Goal: Transaction & Acquisition: Purchase product/service

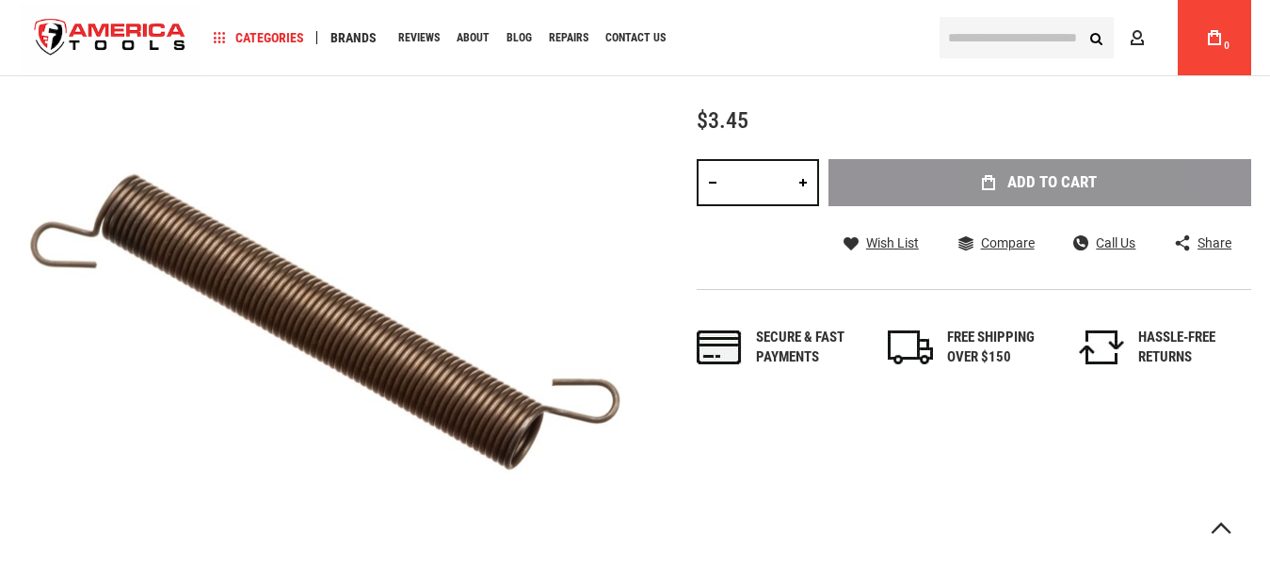
scroll to position [288, 0]
click at [849, 72] on span at bounding box center [850, 64] width 10 height 13
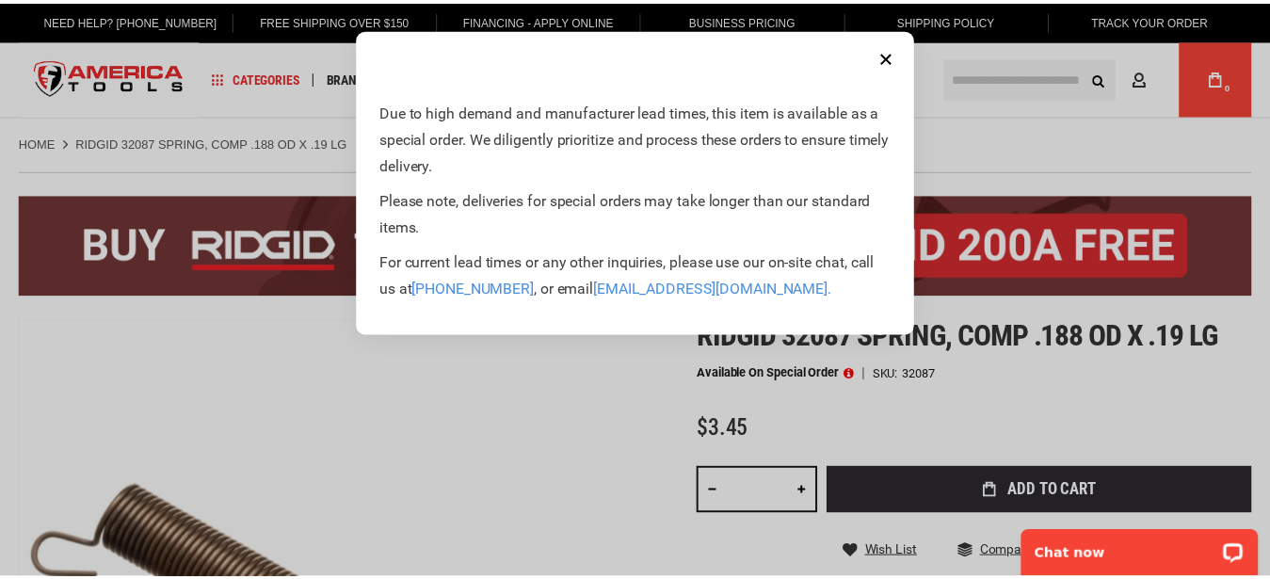
scroll to position [0, 0]
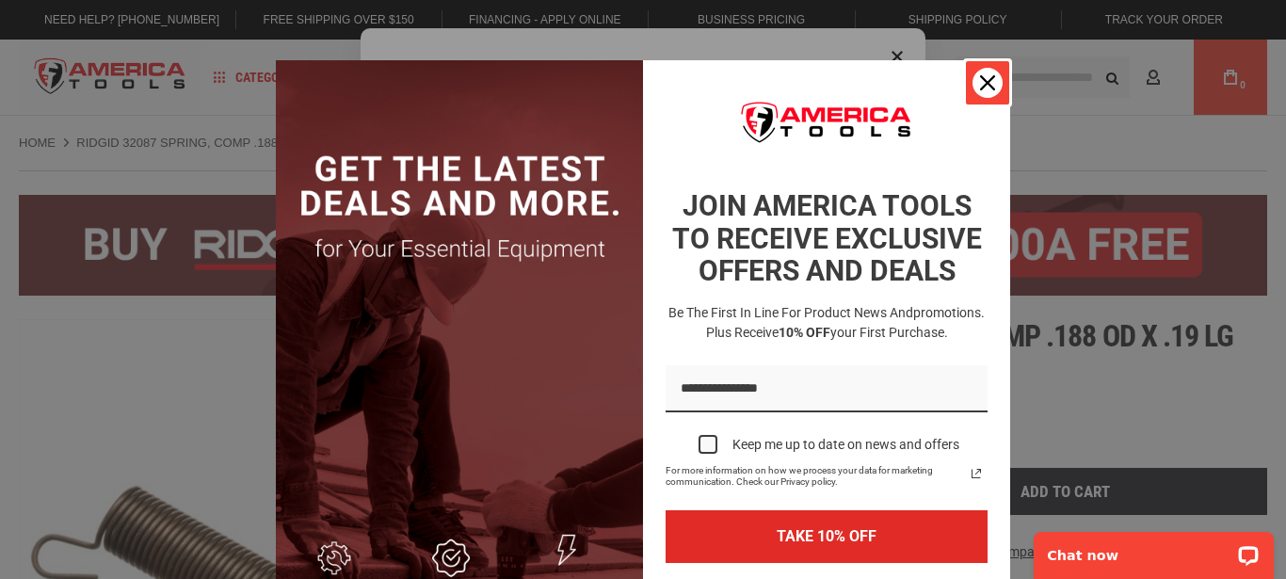
click at [982, 89] on icon "close icon" at bounding box center [987, 82] width 15 height 15
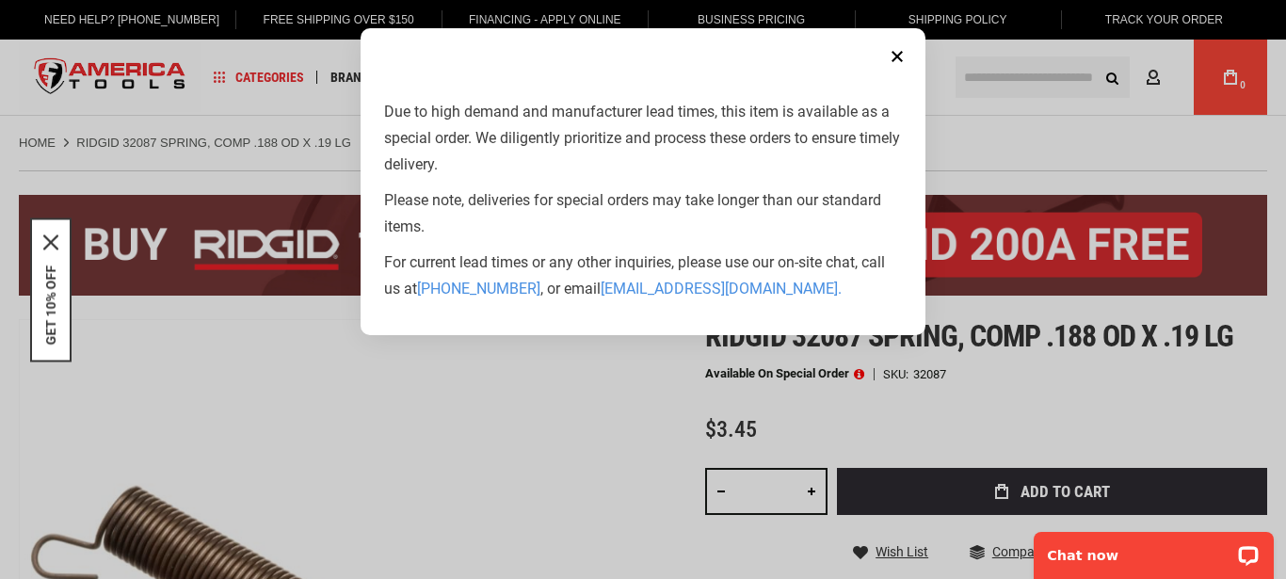
click at [902, 55] on button "Close" at bounding box center [897, 57] width 38 height 38
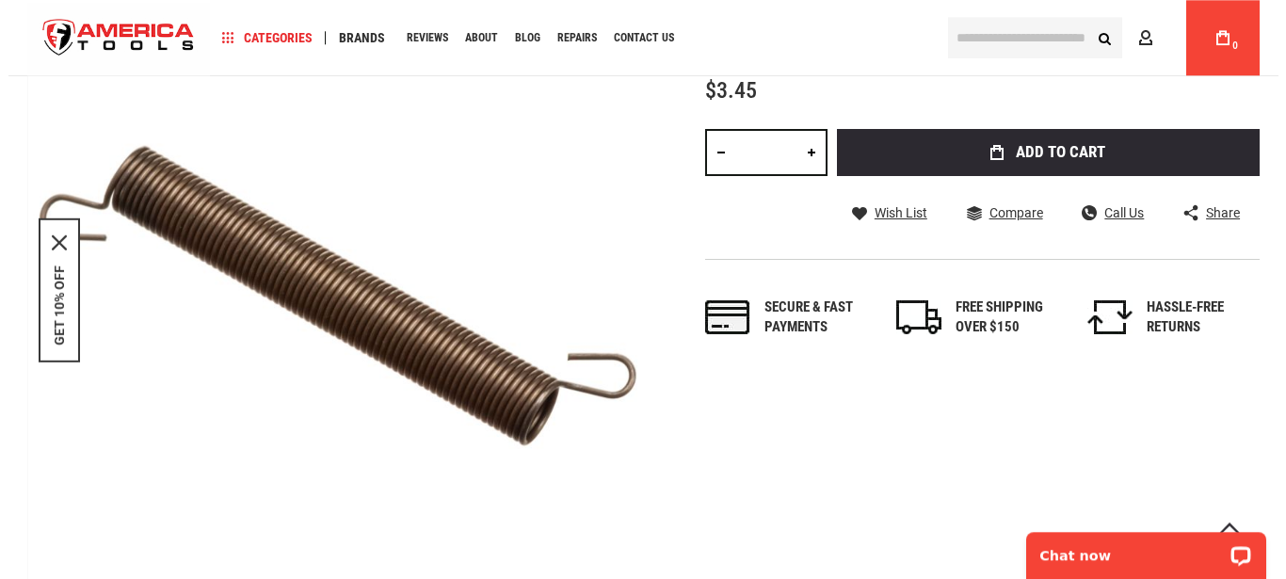
scroll to position [384, 0]
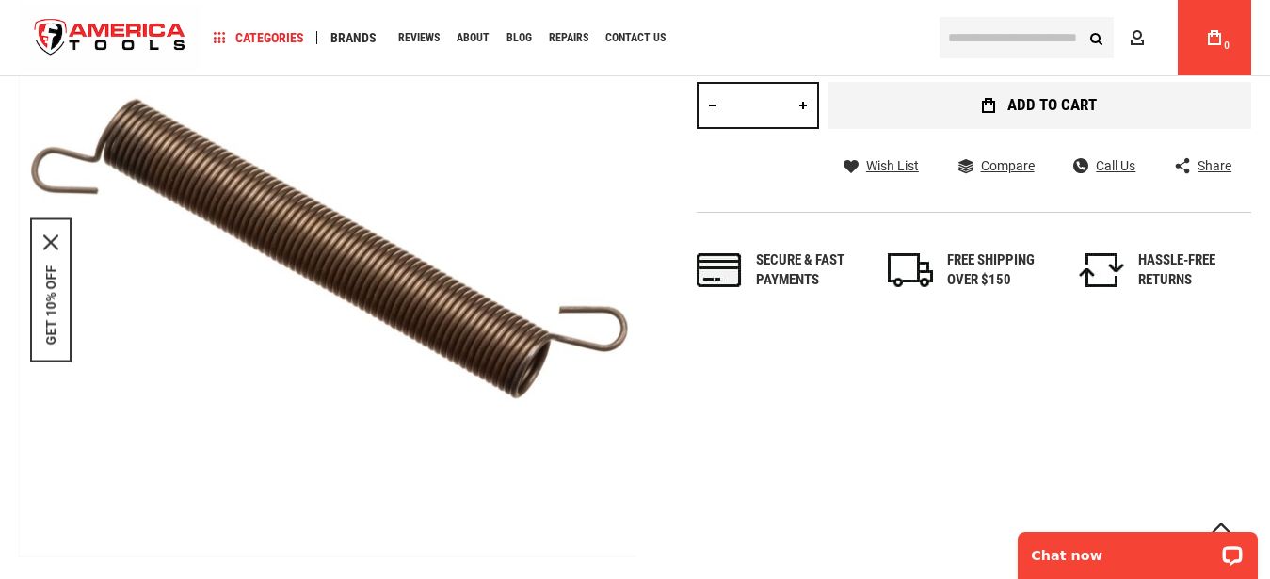
click at [949, 122] on button "Add to Cart" at bounding box center [1039, 105] width 423 height 47
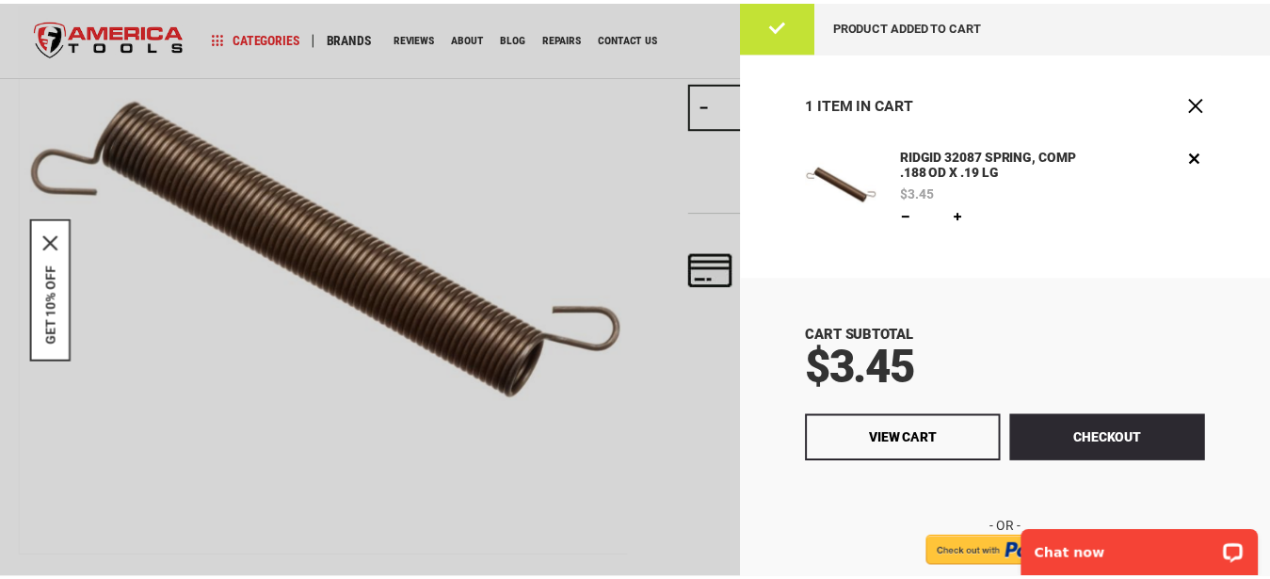
scroll to position [0, 0]
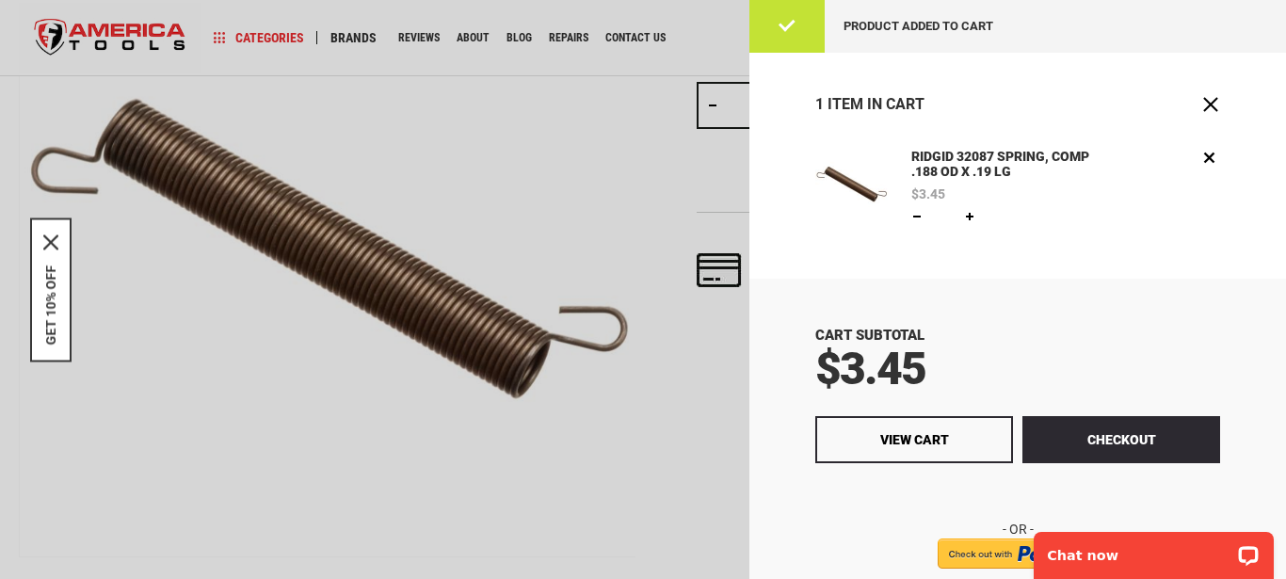
click at [639, 95] on div at bounding box center [643, 289] width 1286 height 579
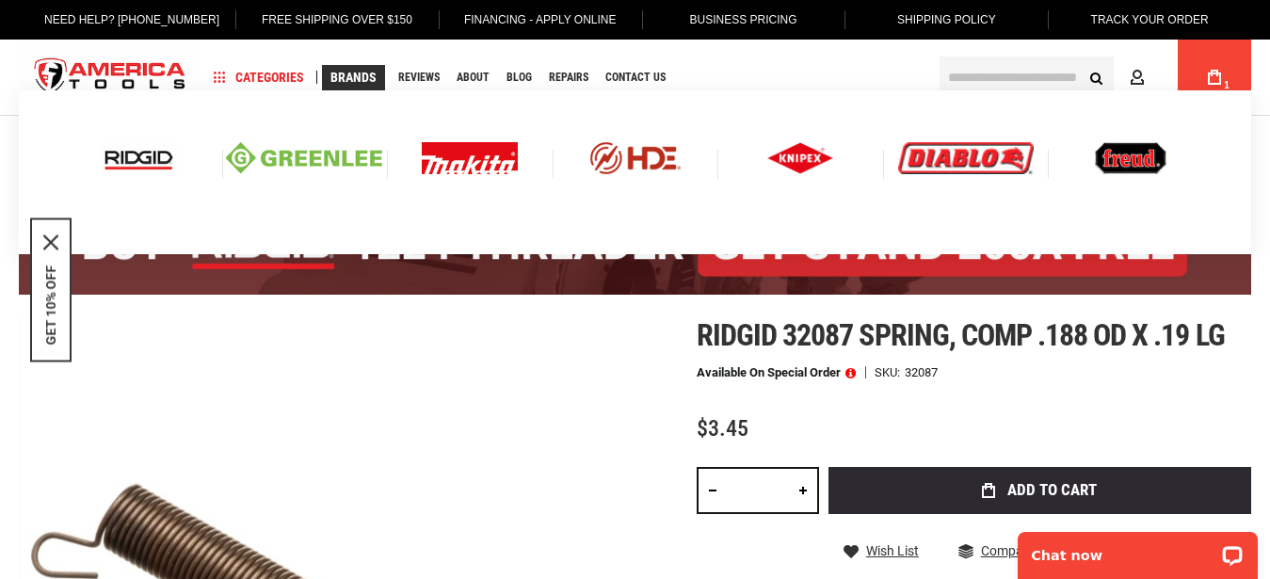
click at [954, 158] on img at bounding box center [966, 158] width 136 height 32
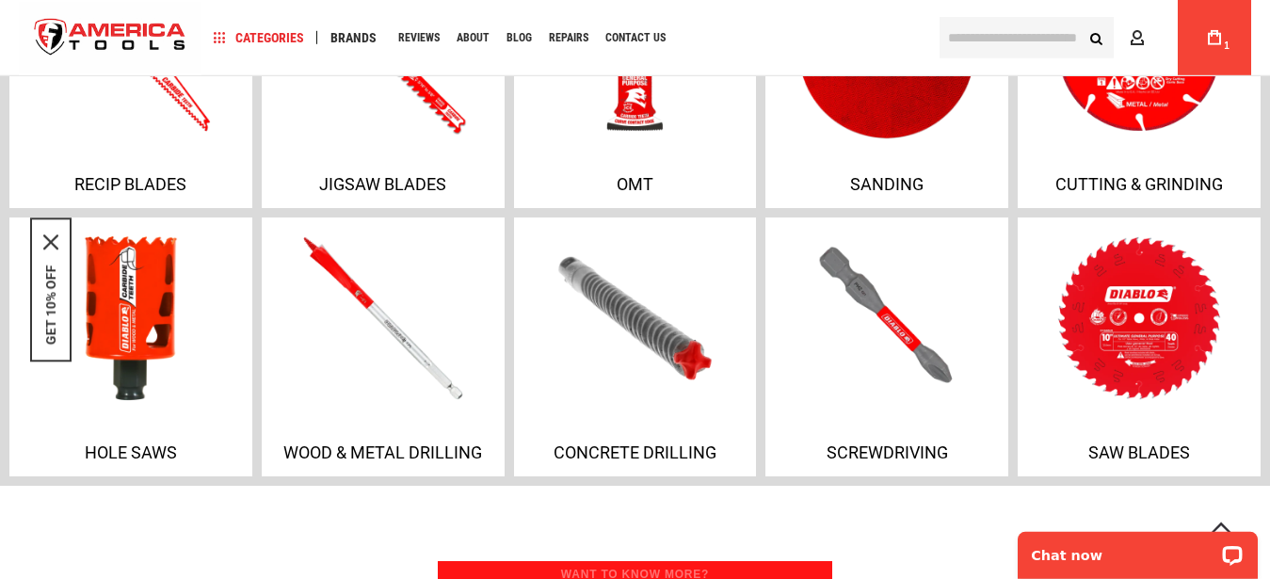
scroll to position [1056, 0]
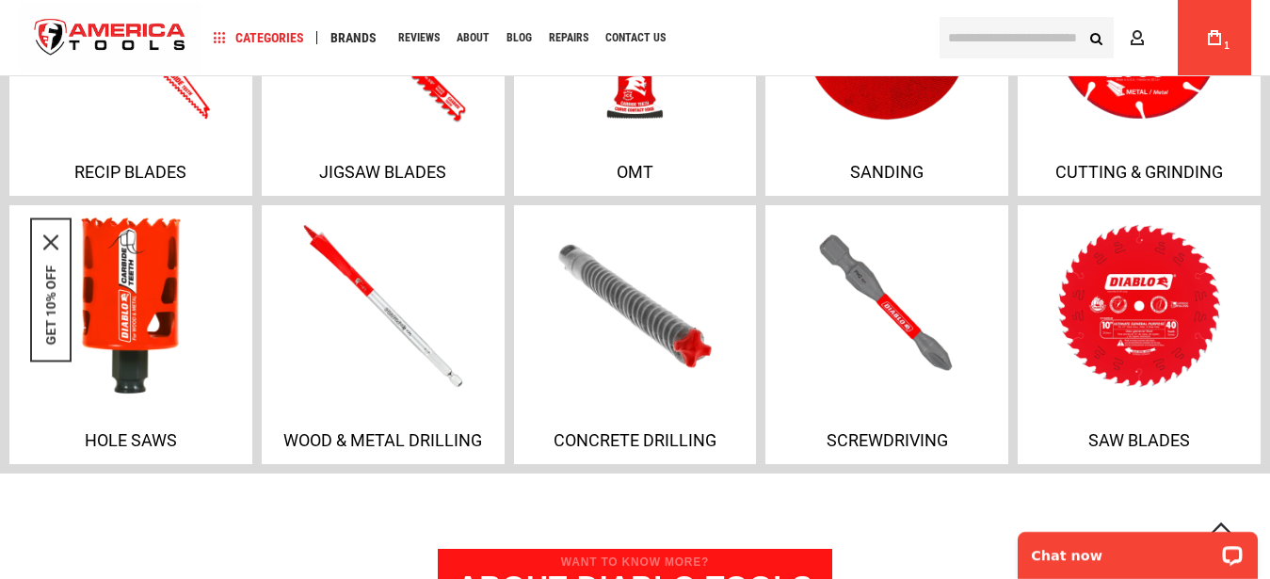
click at [132, 273] on img at bounding box center [131, 306] width 252 height 186
